Goal: Information Seeking & Learning: Learn about a topic

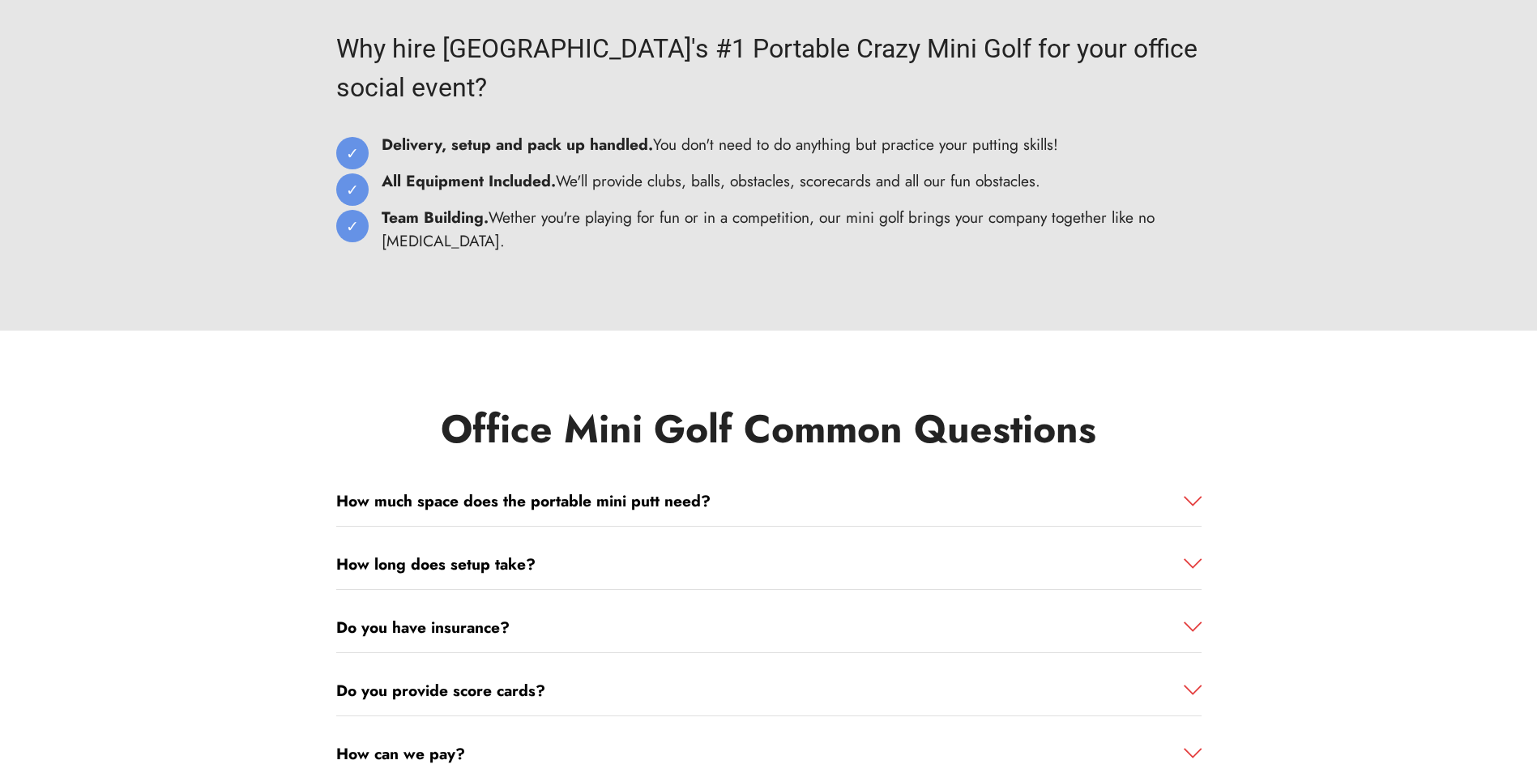
scroll to position [8474, 0]
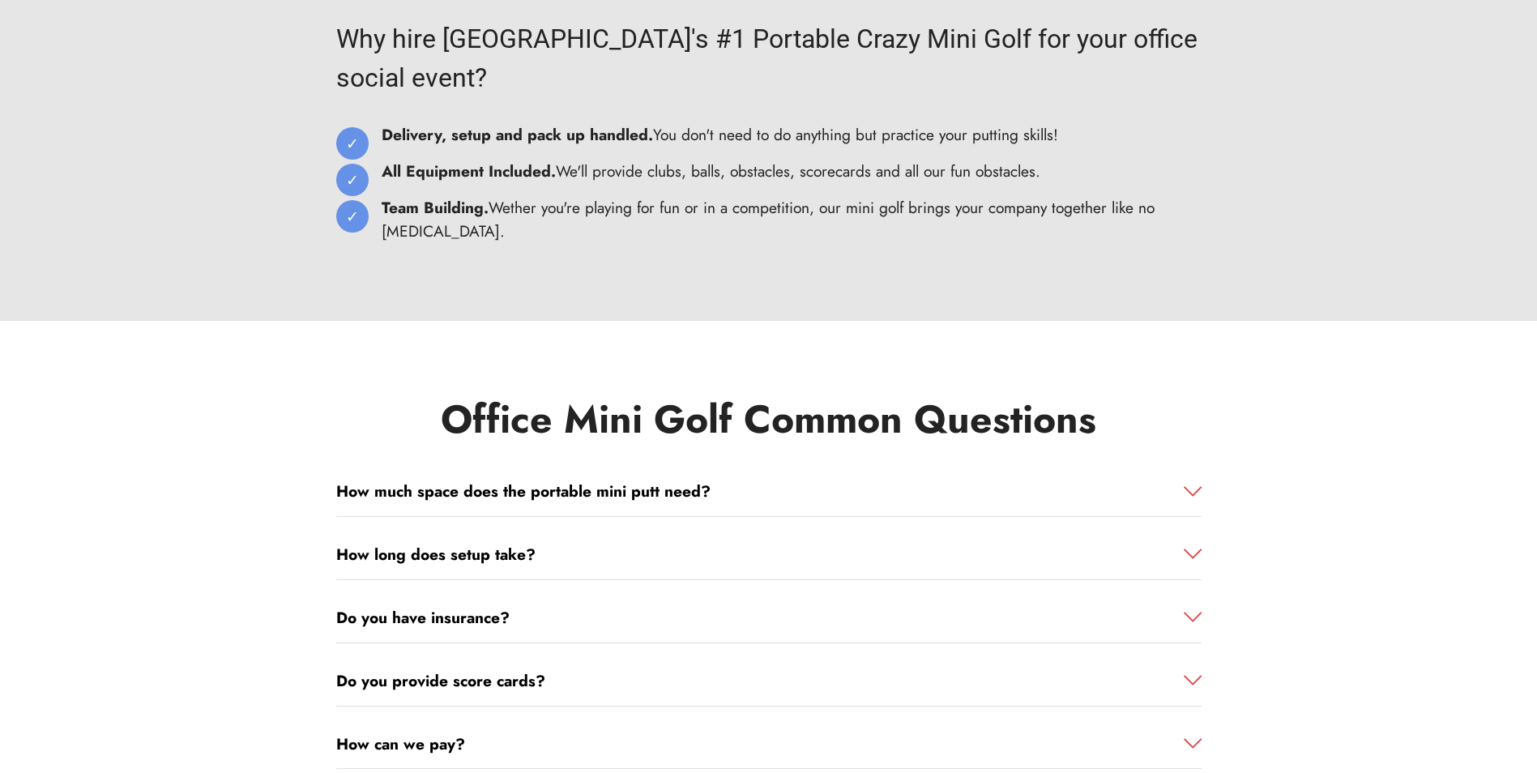
click at [617, 480] on strong "How much space does the portable mini putt need?" at bounding box center [523, 491] width 374 height 23
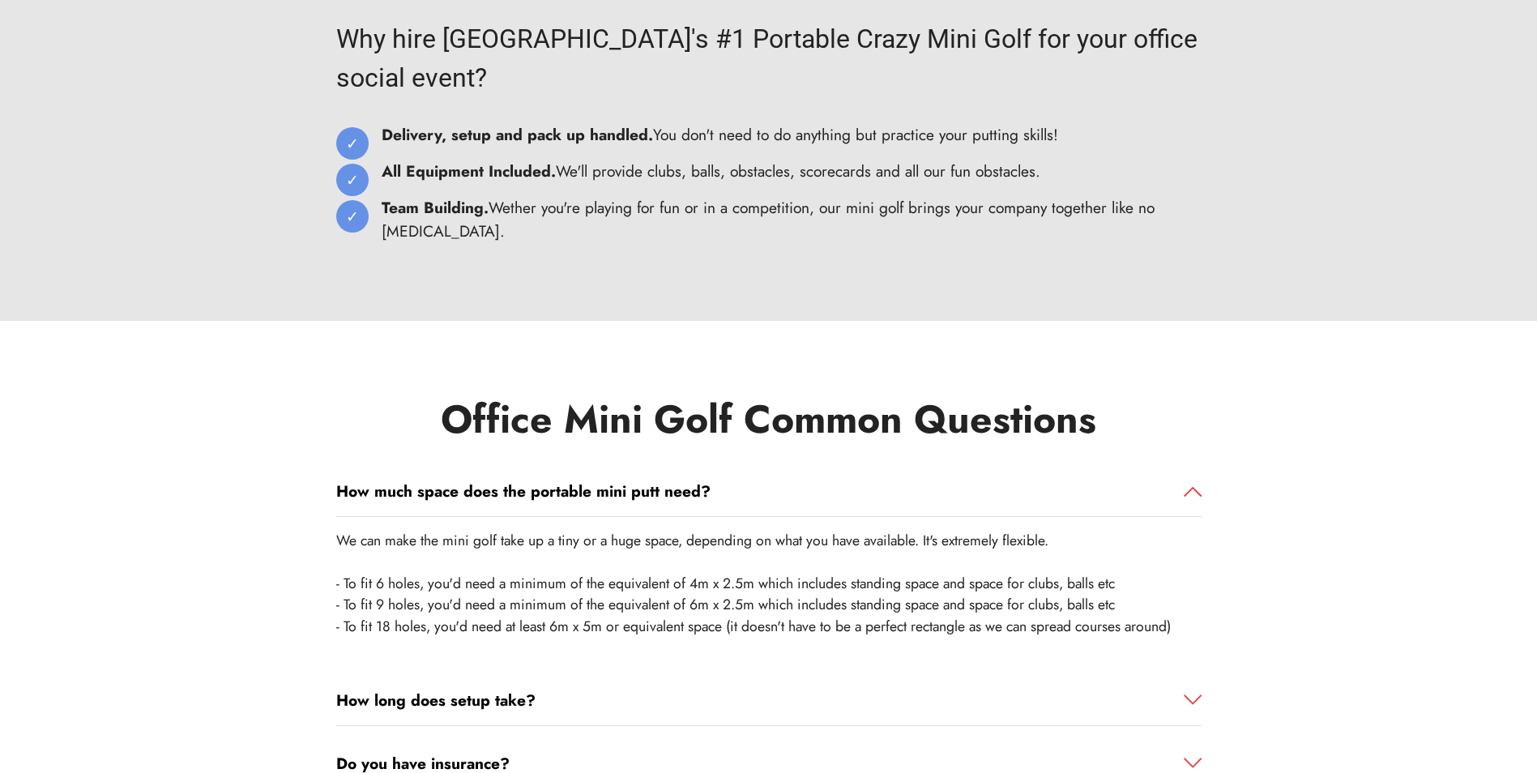
click at [615, 467] on div "How much space does the portable mini putt need?" at bounding box center [769, 492] width 866 height 50
click at [619, 480] on strong "How much space does the portable mini putt need?" at bounding box center [523, 491] width 374 height 23
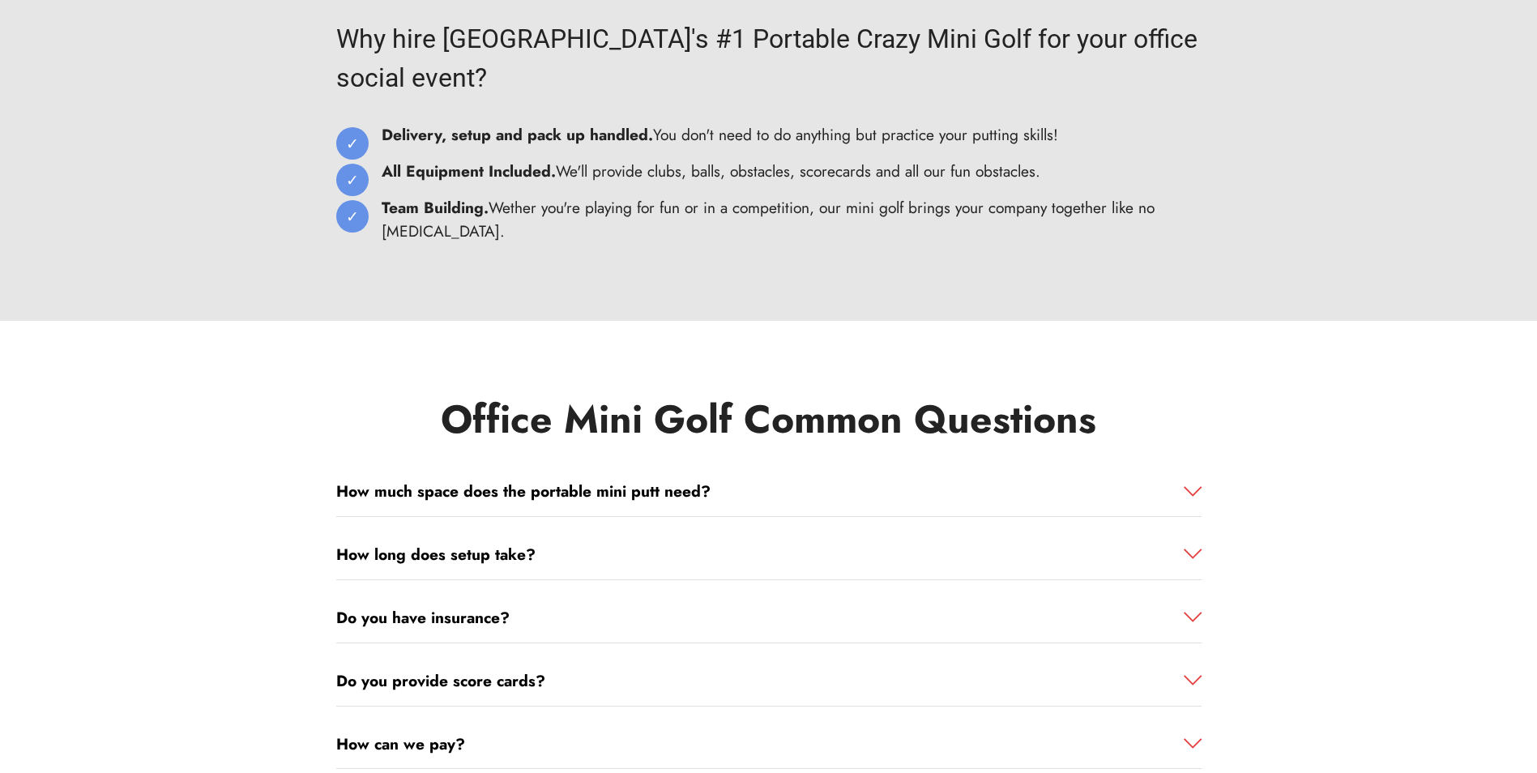
click at [528, 517] on div "Do you have insurance?" at bounding box center [769, 492] width 866 height 50
click at [512, 606] on link "Do you have insurance?" at bounding box center [769, 618] width 866 height 24
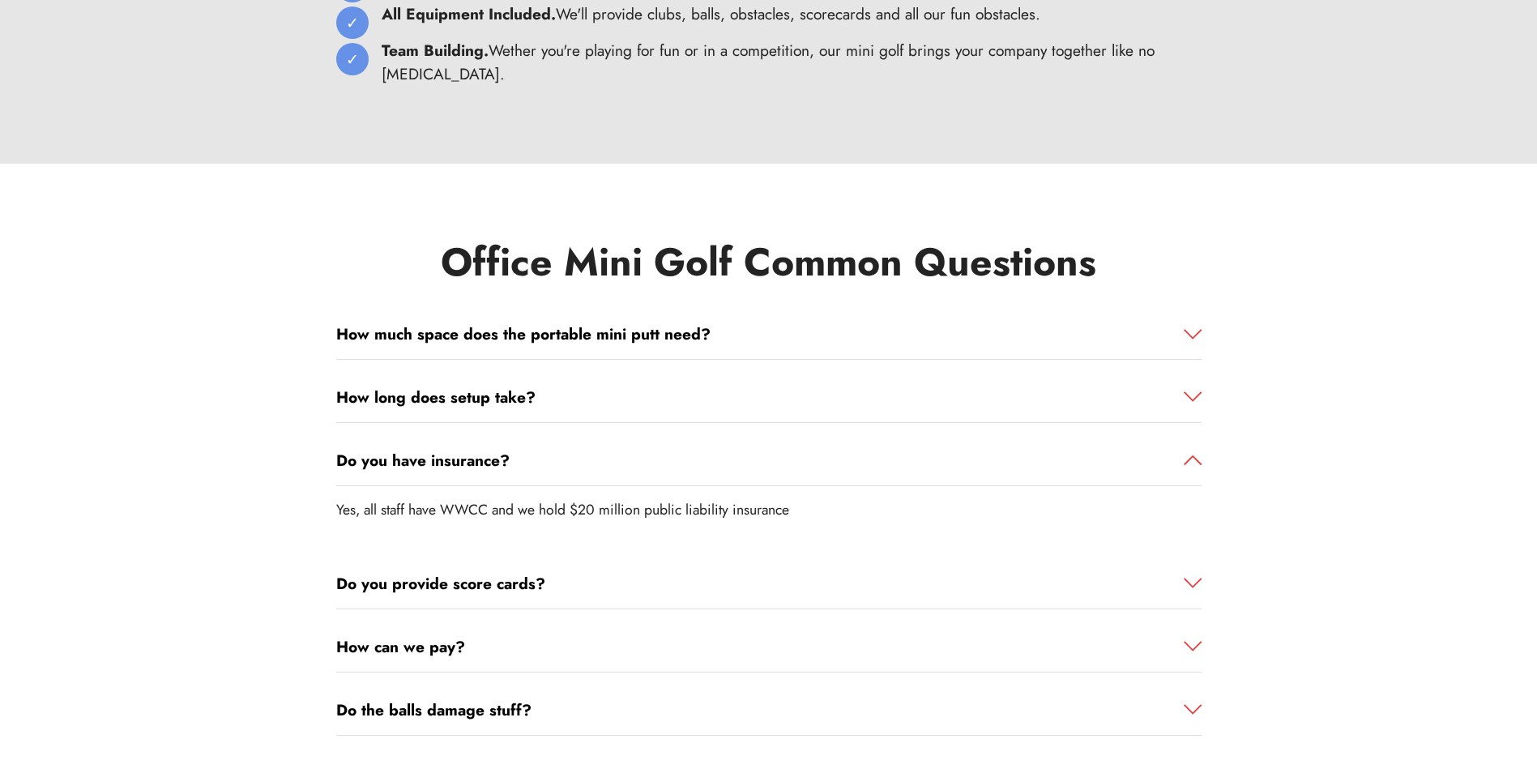
scroll to position [8636, 0]
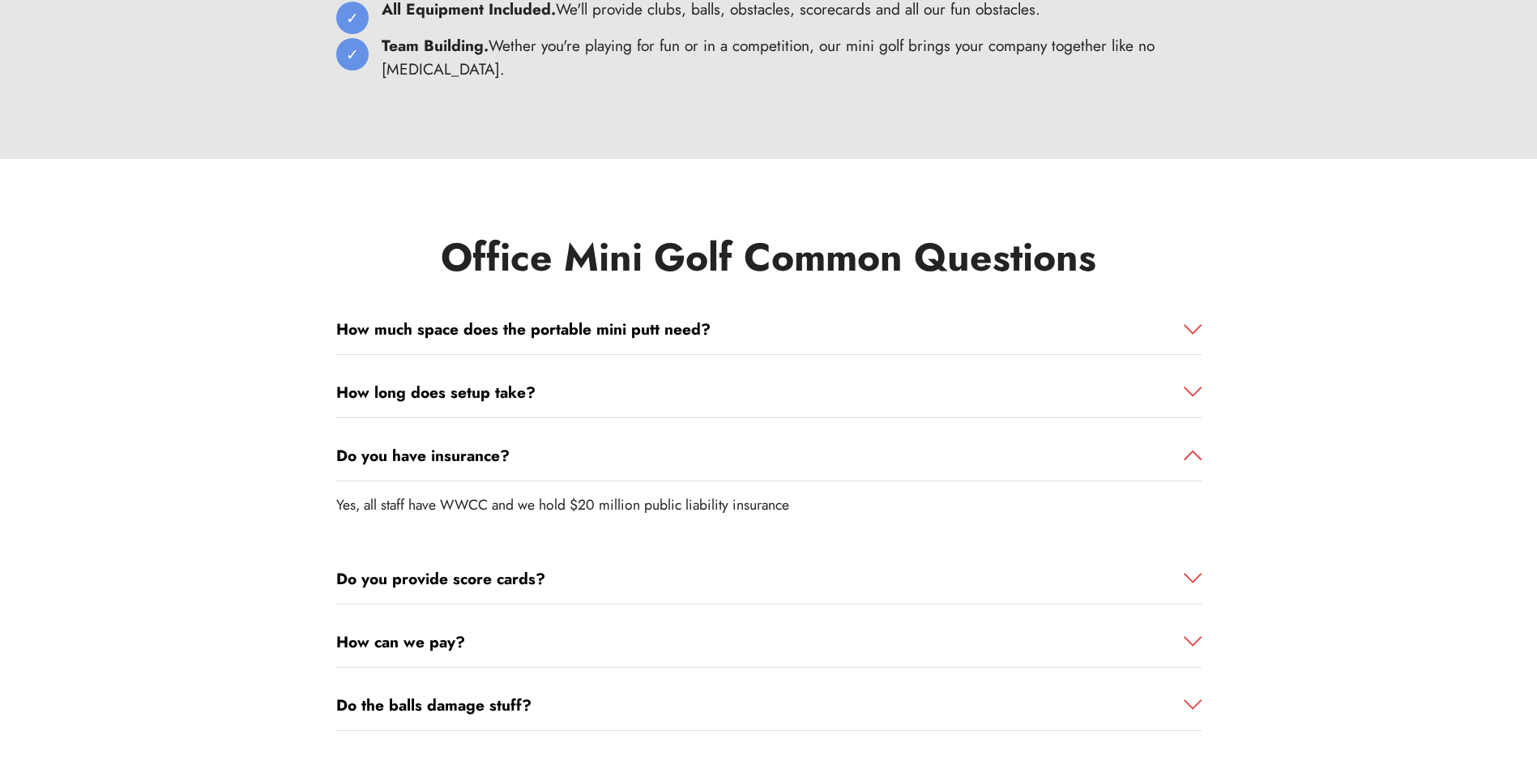
click at [488, 355] on div "Do you provide score cards?" at bounding box center [769, 330] width 866 height 50
click at [495, 567] on strong "Do you provide score cards?" at bounding box center [440, 578] width 209 height 23
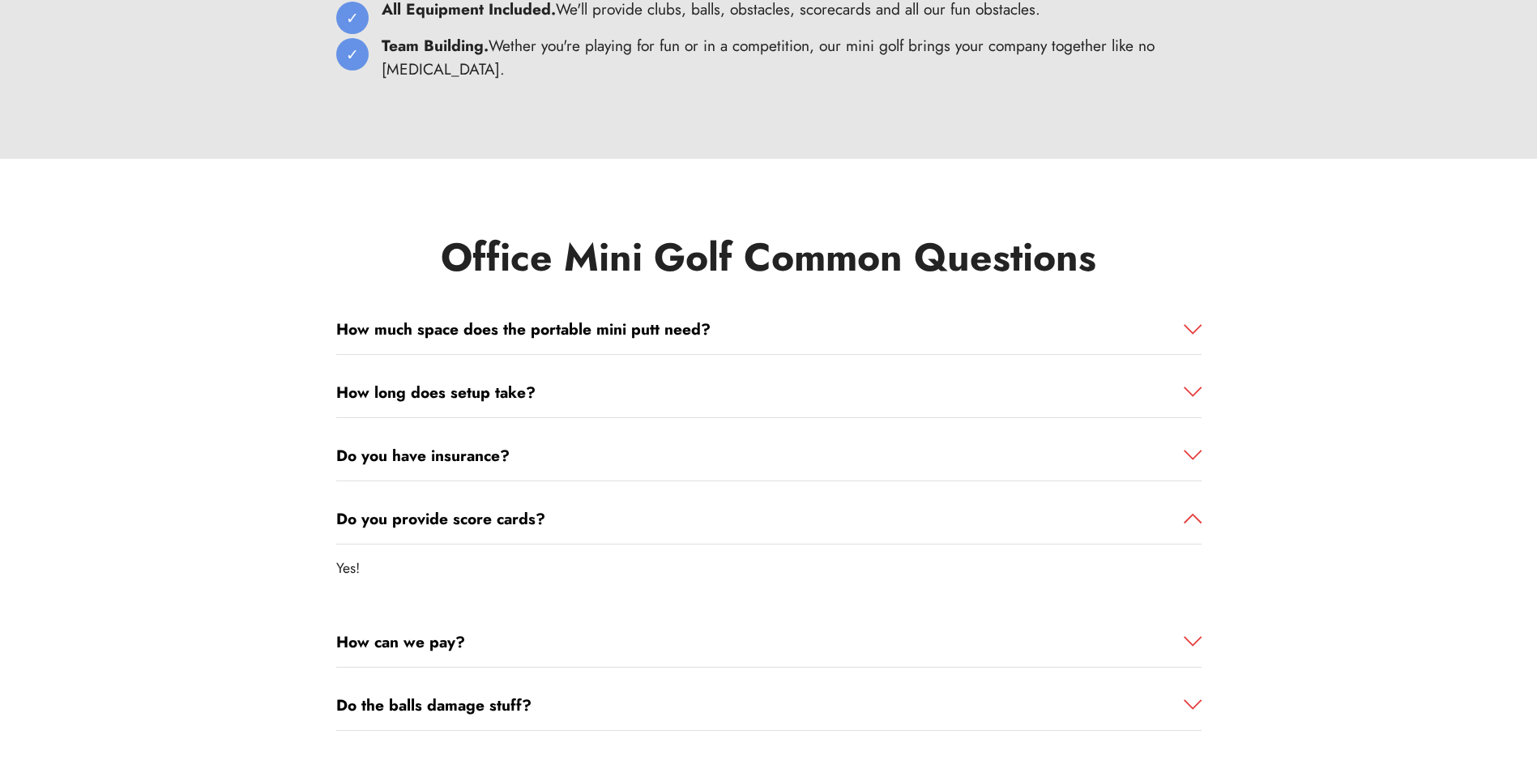
click at [443, 630] on strong "How can we pay?" at bounding box center [400, 641] width 129 height 23
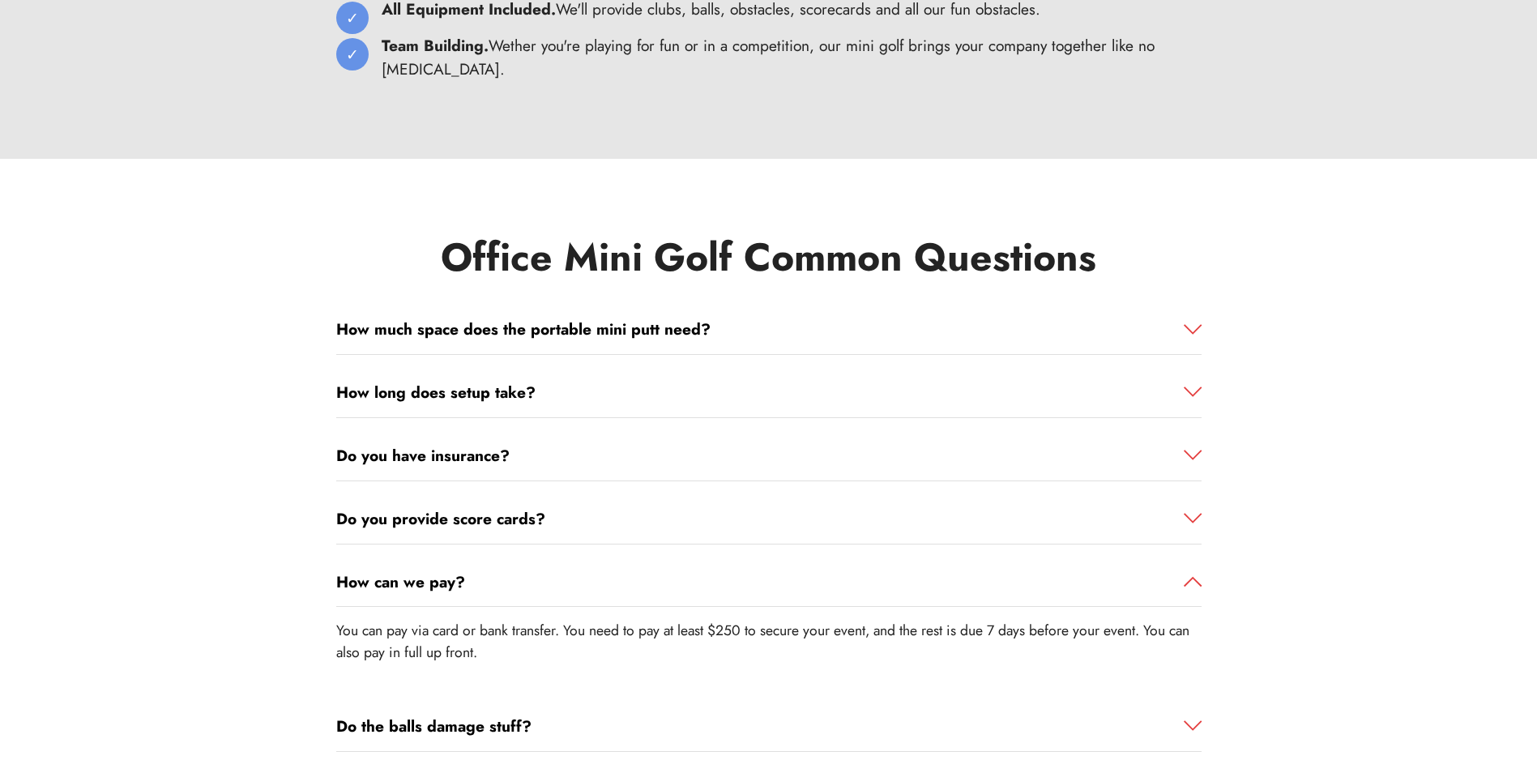
click at [664, 715] on link "Do the balls damage stuff?" at bounding box center [769, 727] width 866 height 24
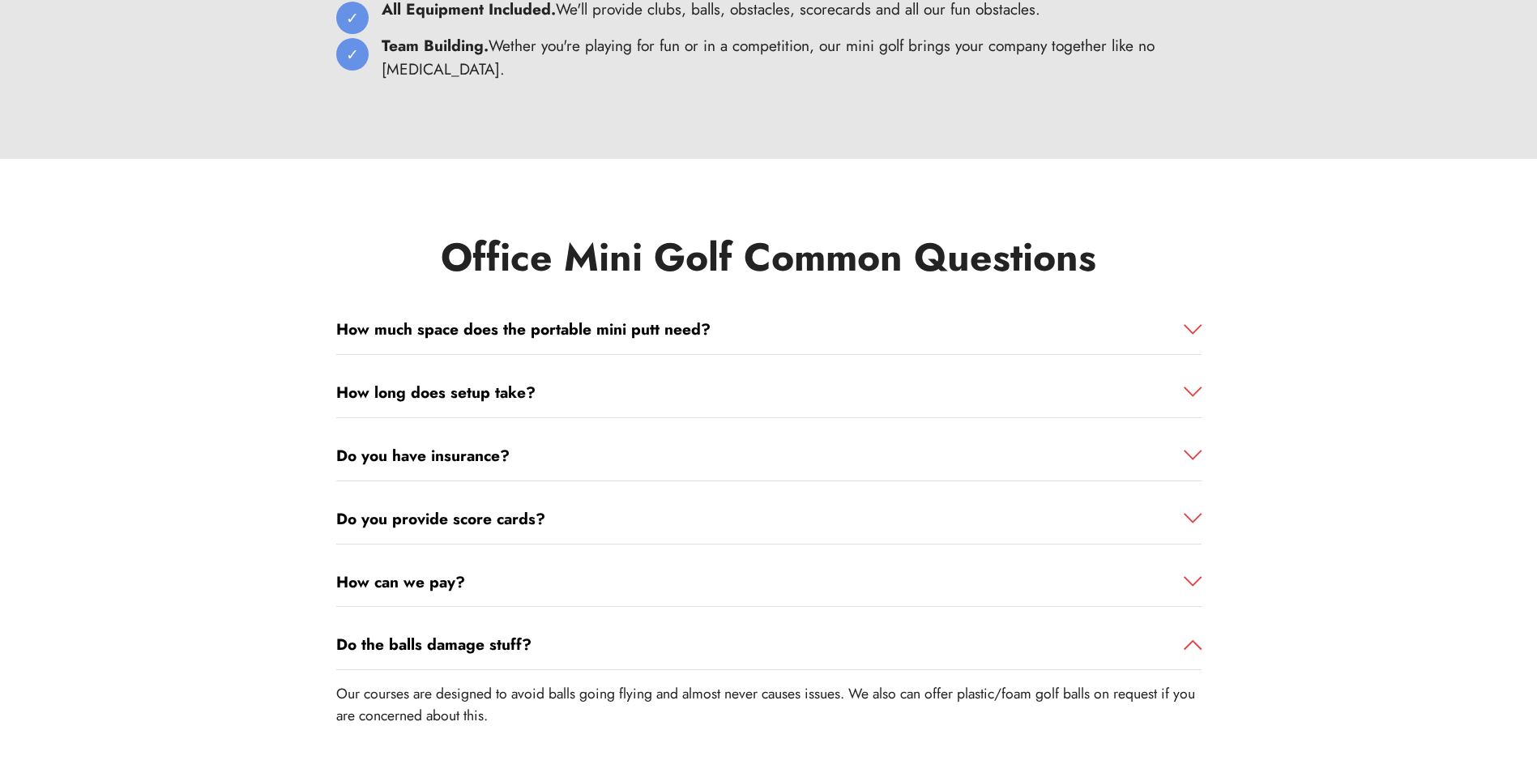
click at [704, 633] on link "Do the balls damage stuff?" at bounding box center [769, 645] width 866 height 24
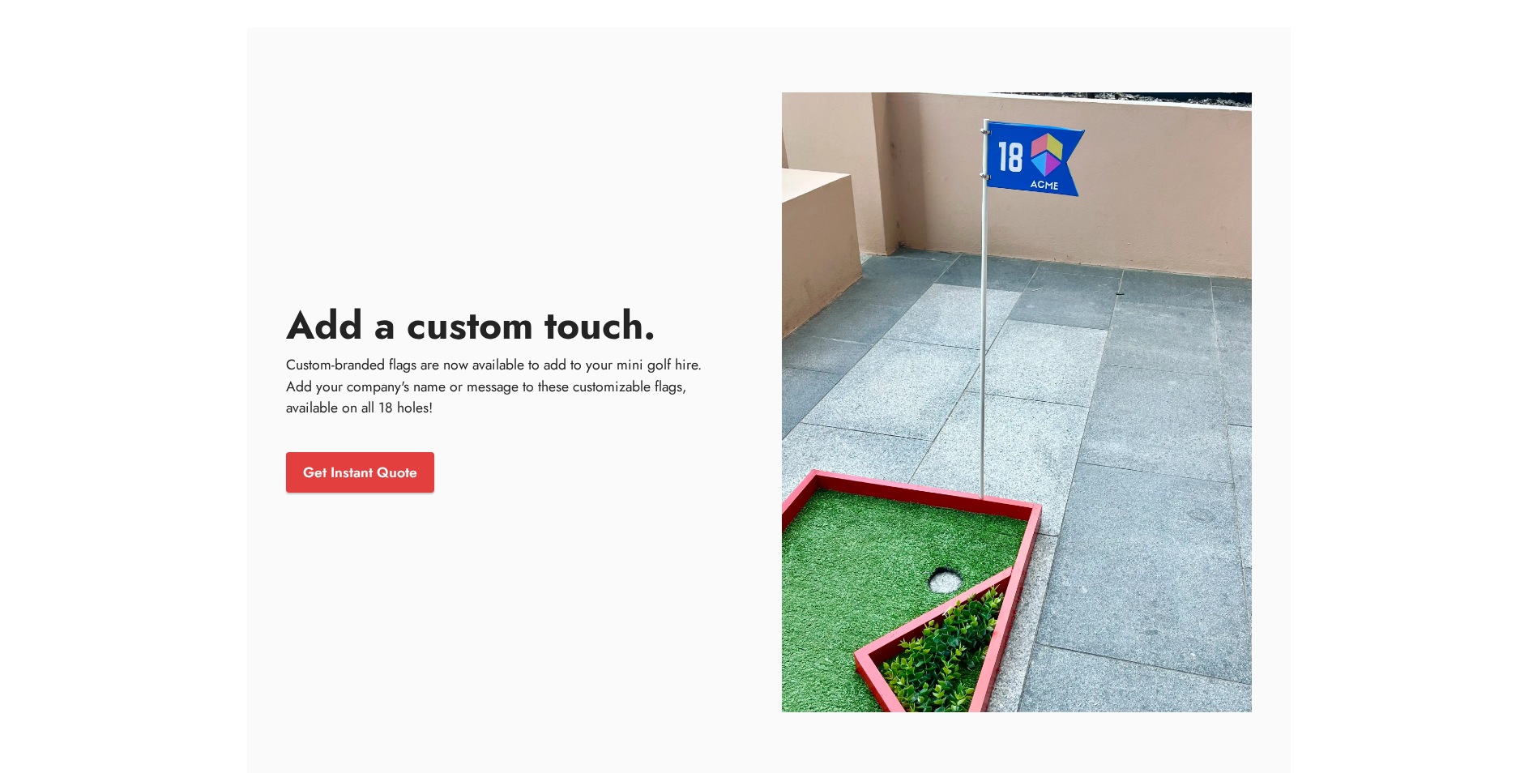
scroll to position [7585, 0]
